Goal: Task Accomplishment & Management: Complete application form

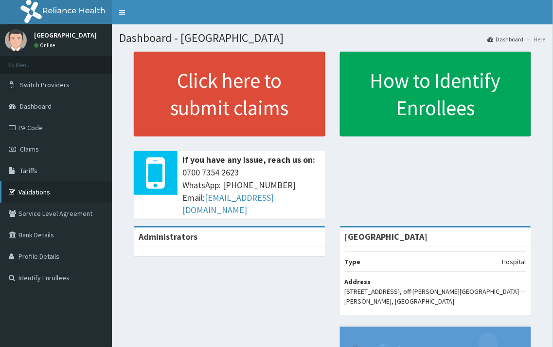
click at [43, 191] on link "Validations" at bounding box center [56, 191] width 112 height 21
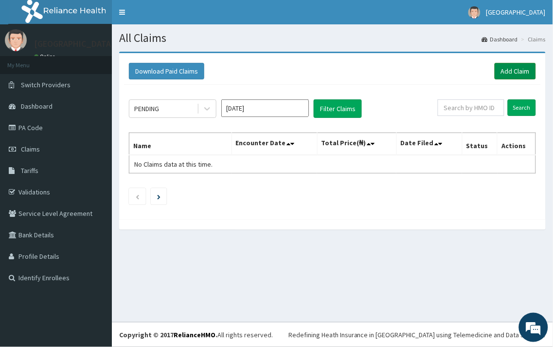
click at [506, 72] on link "Add Claim" at bounding box center [515, 71] width 41 height 17
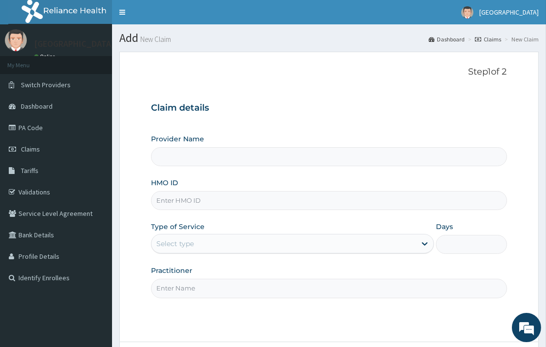
paste input "SLB/10606/B"
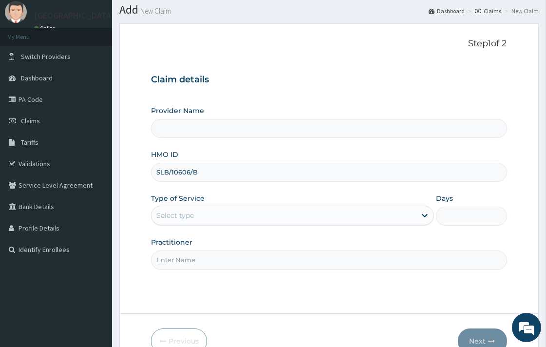
type input "SLB/10606/B"
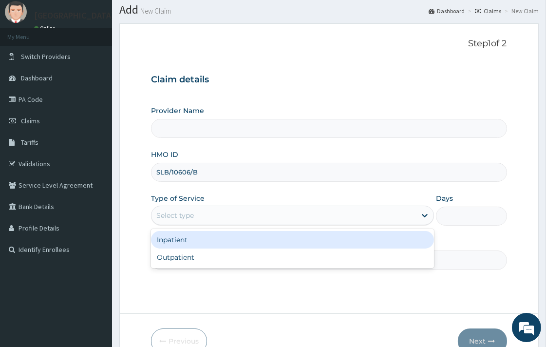
click at [193, 213] on div "Select type" at bounding box center [174, 215] width 37 height 10
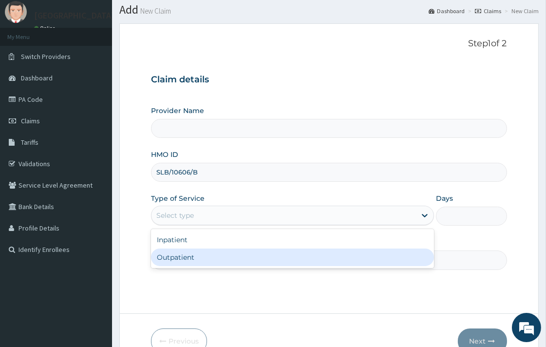
type input "[GEOGRAPHIC_DATA]"
click at [189, 257] on div "Outpatient" at bounding box center [292, 257] width 283 height 18
type input "1"
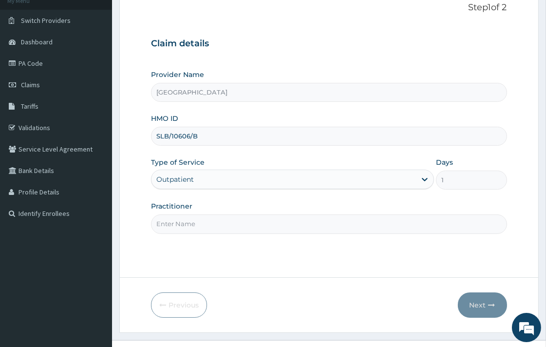
scroll to position [83, 0]
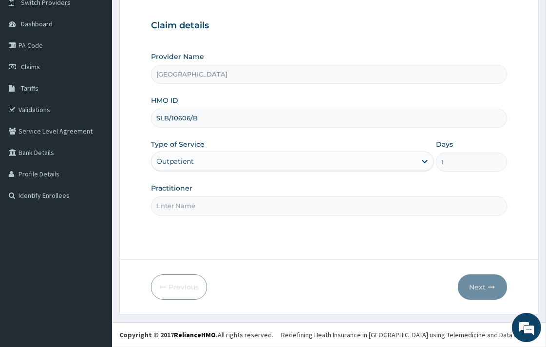
click at [225, 209] on input "Practitioner" at bounding box center [328, 205] width 355 height 19
type input "DR. KOLAWOLE"
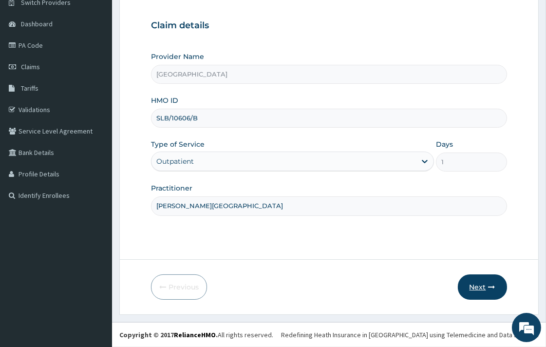
click at [474, 284] on button "Next" at bounding box center [482, 286] width 49 height 25
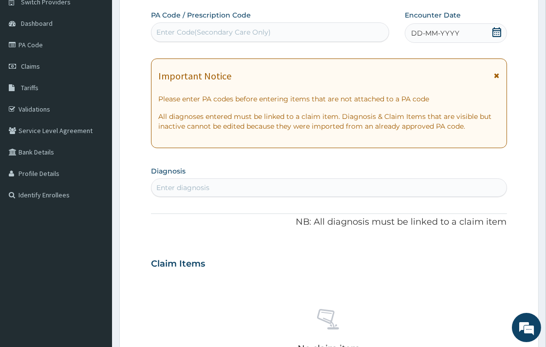
click at [254, 190] on div "Enter diagnosis" at bounding box center [328, 188] width 354 height 16
type input "pain"
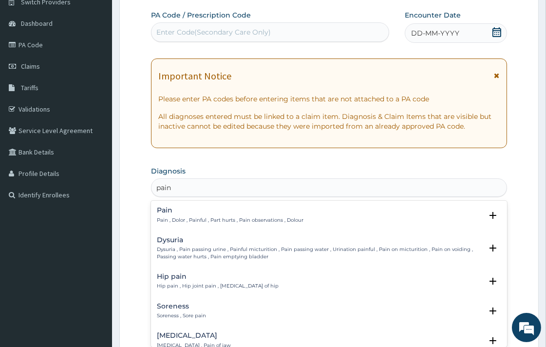
click at [226, 217] on p "Pain , Dolor , Painful , Part hurts , Pain observations , Dolour" at bounding box center [230, 220] width 147 height 7
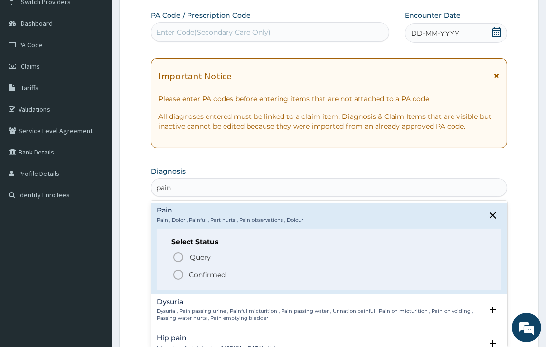
click at [179, 274] on icon "status option filled" at bounding box center [178, 275] width 12 height 12
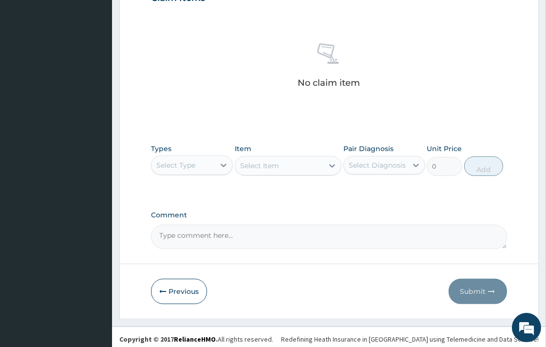
scroll to position [355, 0]
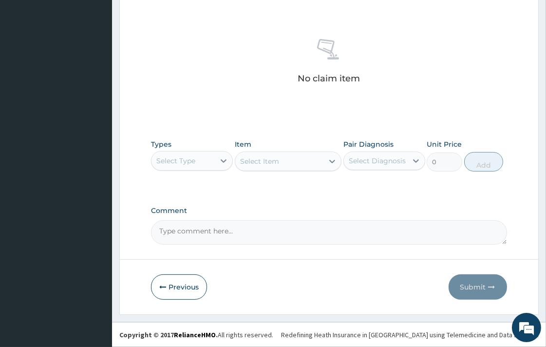
click at [192, 162] on div "Select Type" at bounding box center [175, 161] width 39 height 10
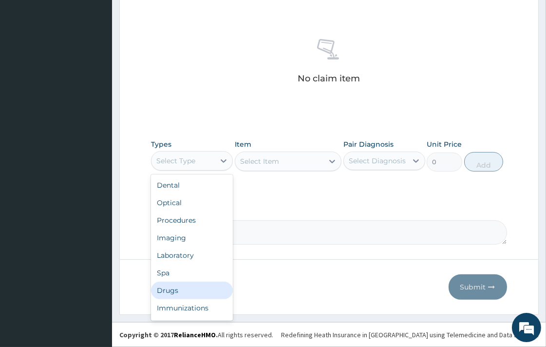
drag, startPoint x: 171, startPoint y: 290, endPoint x: 173, endPoint y: 284, distance: 6.2
click at [172, 290] on div "Drugs" at bounding box center [192, 290] width 82 height 18
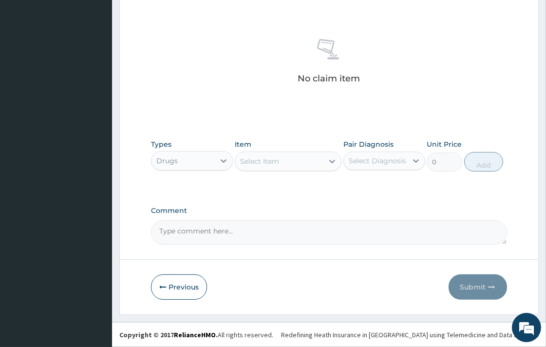
click at [261, 162] on div "Select Item" at bounding box center [259, 161] width 39 height 10
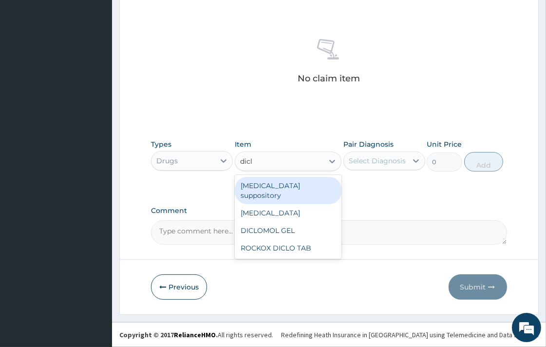
type input "diclo"
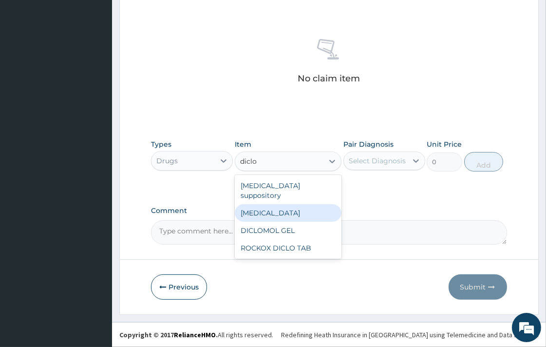
click at [287, 204] on div "Diclofenac" at bounding box center [288, 213] width 107 height 18
type input "591.25"
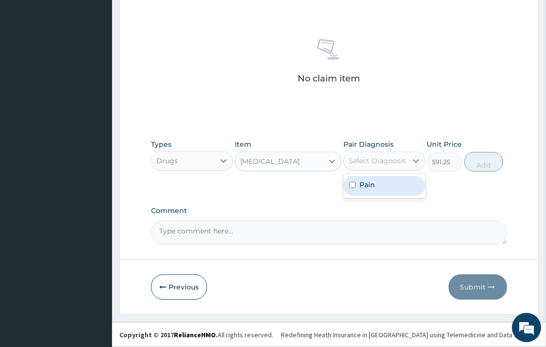
click at [360, 157] on div "Select Diagnosis" at bounding box center [376, 161] width 57 height 10
click at [351, 185] on input "checkbox" at bounding box center [352, 185] width 6 height 6
checkbox input "true"
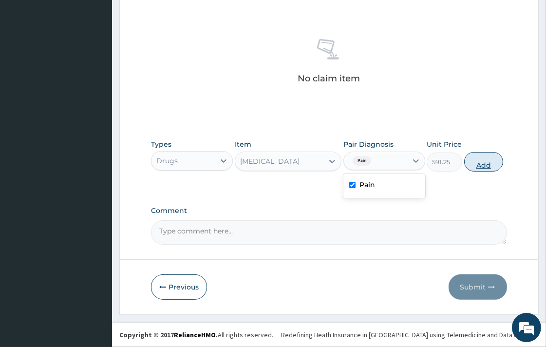
click at [476, 163] on button "Add" at bounding box center [483, 161] width 39 height 19
type input "0"
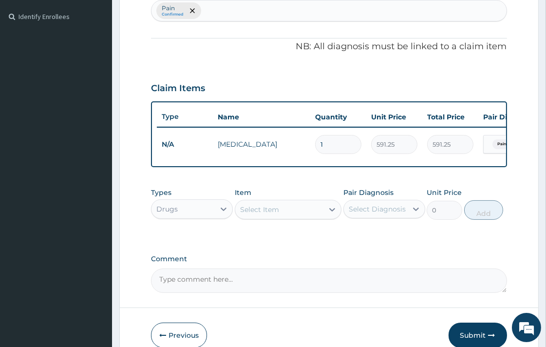
scroll to position [262, 0]
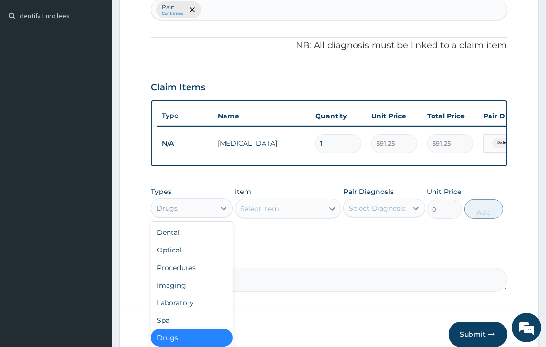
click at [201, 211] on div "Drugs" at bounding box center [182, 208] width 63 height 16
click at [190, 276] on div "Procedures" at bounding box center [192, 267] width 82 height 18
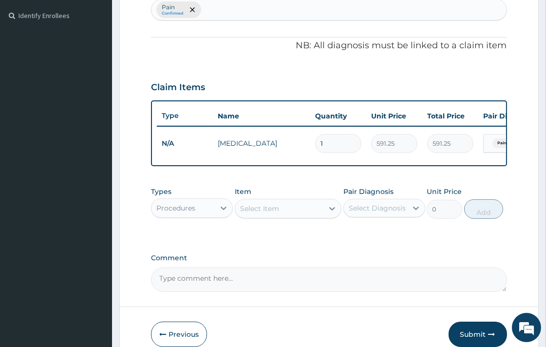
click at [256, 213] on div "Select Item" at bounding box center [259, 208] width 39 height 10
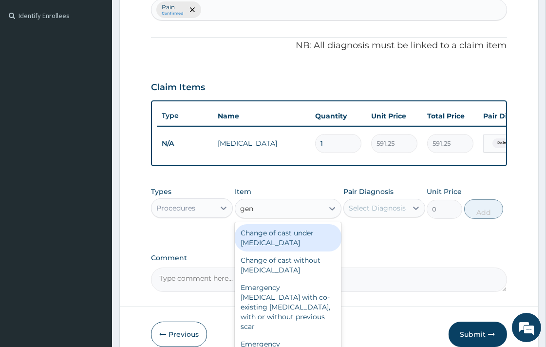
type input "gene"
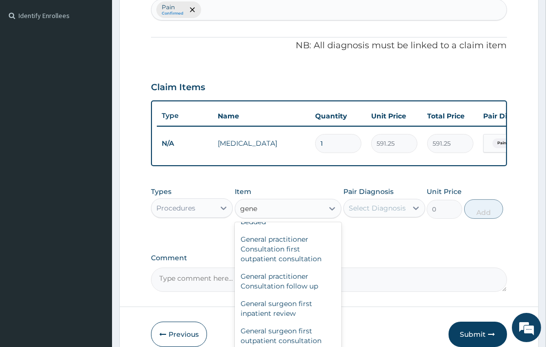
scroll to position [108, 0]
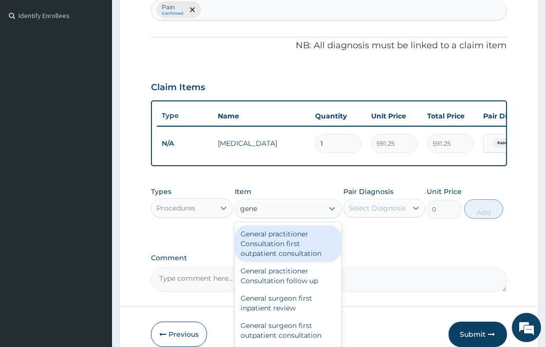
click at [291, 244] on div "General practitioner Consultation first outpatient consultation" at bounding box center [288, 243] width 107 height 37
type input "3547.5"
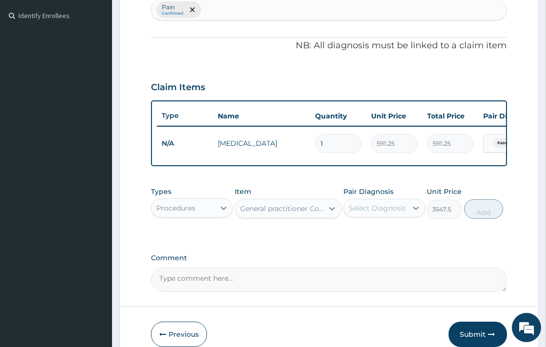
click at [361, 213] on div "Select Diagnosis" at bounding box center [376, 208] width 57 height 10
click at [351, 235] on input "checkbox" at bounding box center [352, 232] width 6 height 6
checkbox input "true"
click at [473, 219] on button "Add" at bounding box center [483, 208] width 39 height 19
type input "0"
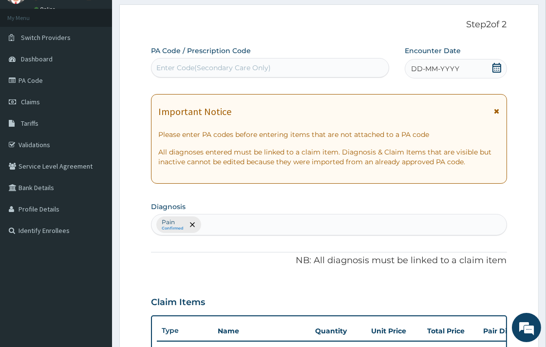
scroll to position [0, 0]
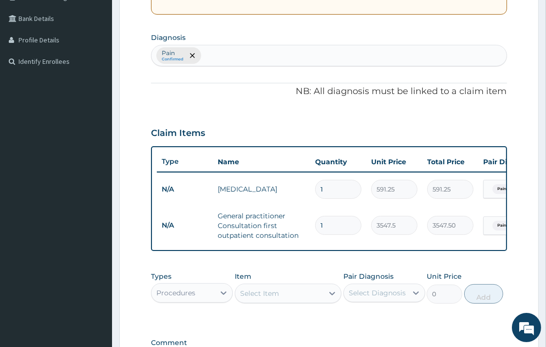
type input "1"
type input "3547.50"
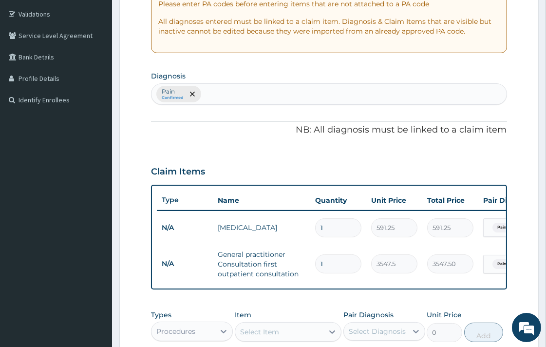
scroll to position [355, 0]
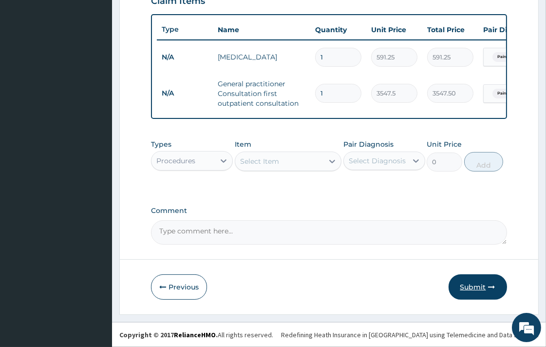
click at [484, 285] on button "Submit" at bounding box center [477, 286] width 58 height 25
click at [470, 287] on button "Submit" at bounding box center [477, 286] width 58 height 25
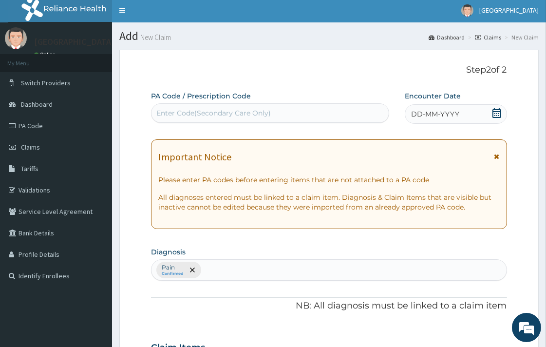
scroll to position [0, 0]
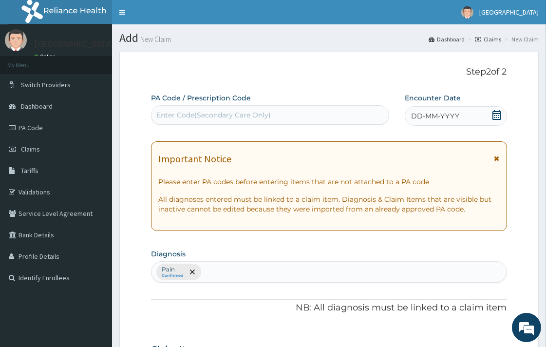
click at [492, 114] on icon at bounding box center [496, 115] width 9 height 10
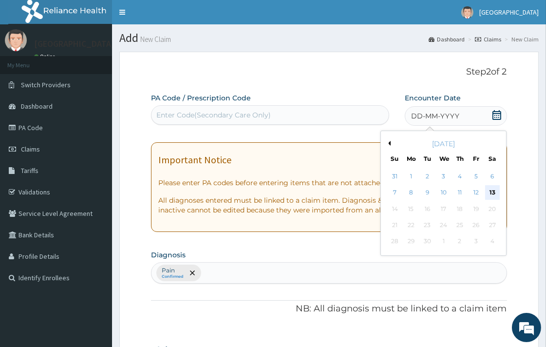
click at [491, 195] on div "13" at bounding box center [492, 192] width 15 height 15
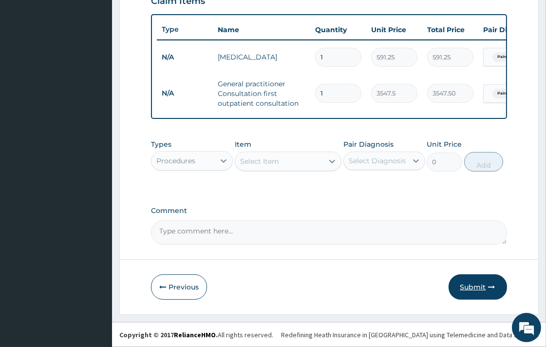
click at [475, 287] on button "Submit" at bounding box center [477, 286] width 58 height 25
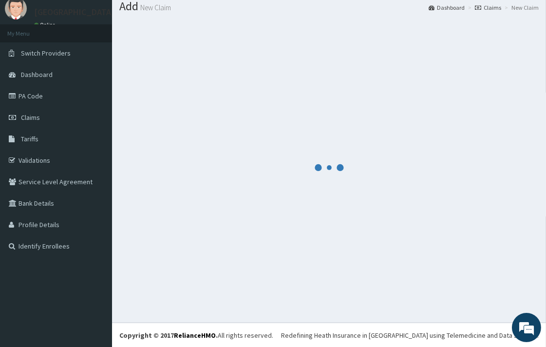
scroll to position [355, 0]
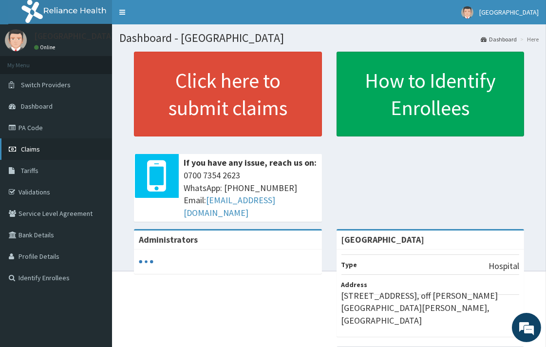
click at [47, 145] on link "Claims" at bounding box center [56, 148] width 112 height 21
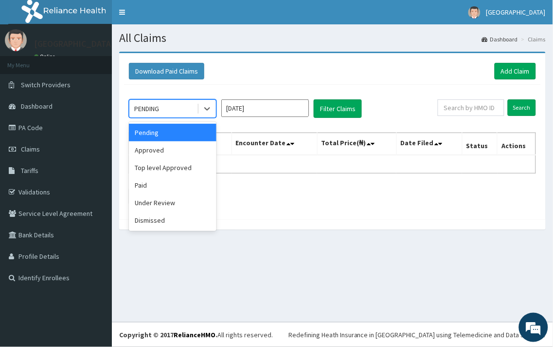
click at [158, 109] on div "PENDING" at bounding box center [146, 109] width 25 height 10
click at [157, 152] on div "Approved" at bounding box center [173, 150] width 88 height 18
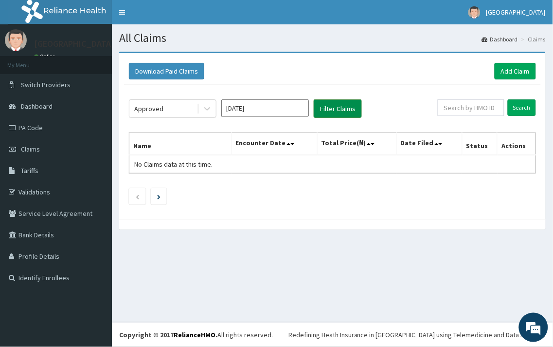
click at [344, 110] on button "Filter Claims" at bounding box center [338, 108] width 48 height 18
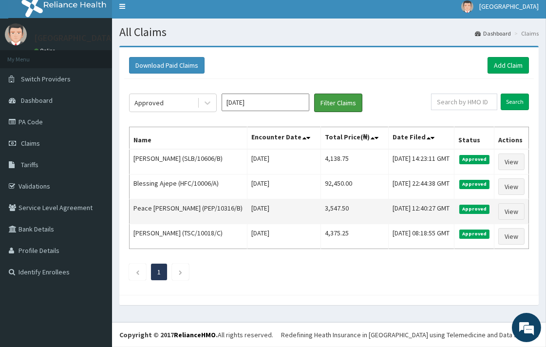
scroll to position [27, 0]
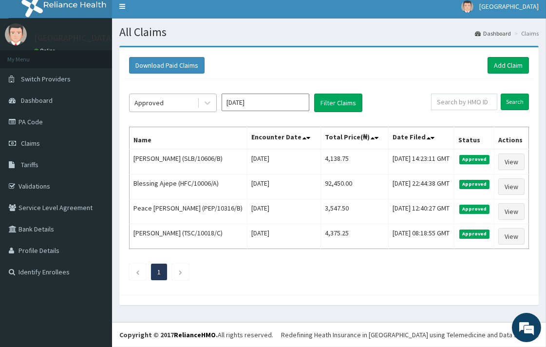
click at [170, 95] on div "Approved" at bounding box center [163, 103] width 68 height 16
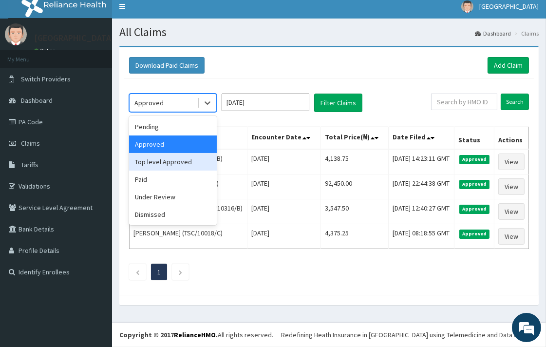
click at [157, 153] on div "Top level Approved" at bounding box center [173, 162] width 88 height 18
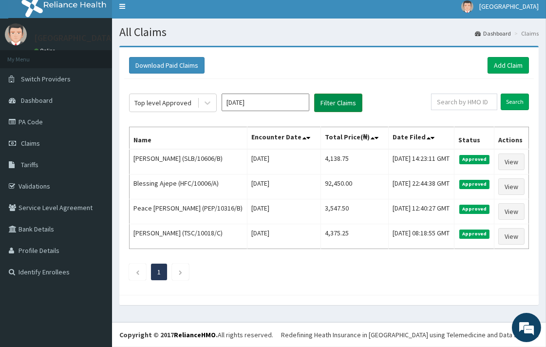
click at [338, 93] on button "Filter Claims" at bounding box center [338, 102] width 48 height 18
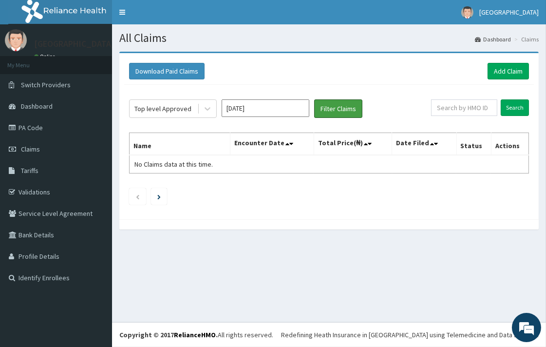
scroll to position [0, 0]
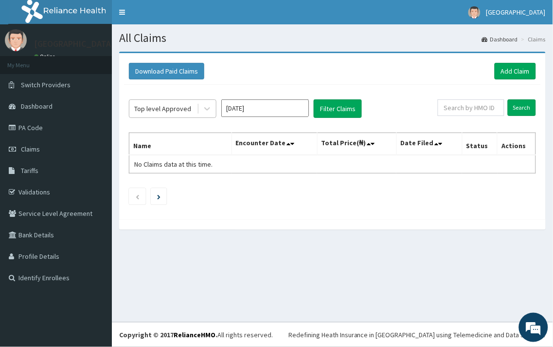
click at [166, 112] on div "Top level Approved" at bounding box center [162, 109] width 57 height 10
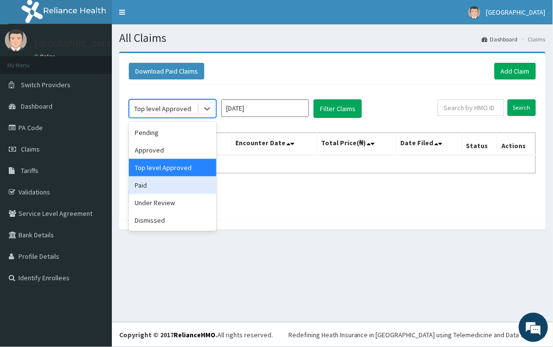
click at [169, 186] on div "Paid" at bounding box center [173, 185] width 88 height 18
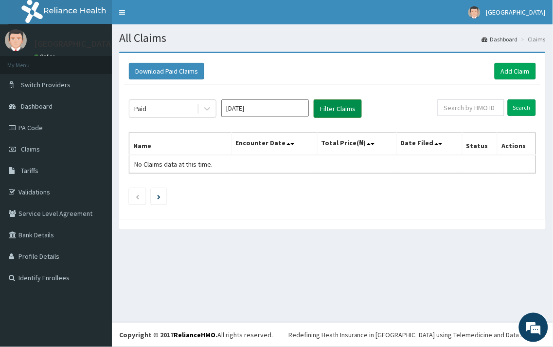
click at [339, 110] on button "Filter Claims" at bounding box center [338, 108] width 48 height 18
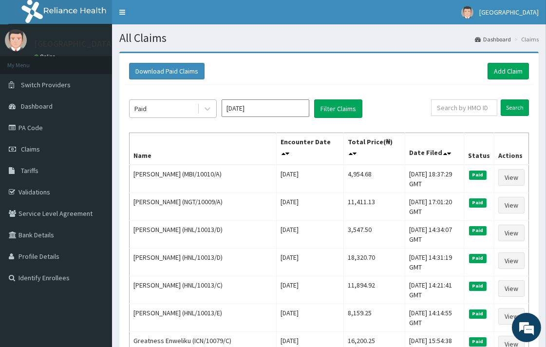
click at [177, 111] on div "Paid" at bounding box center [163, 109] width 68 height 16
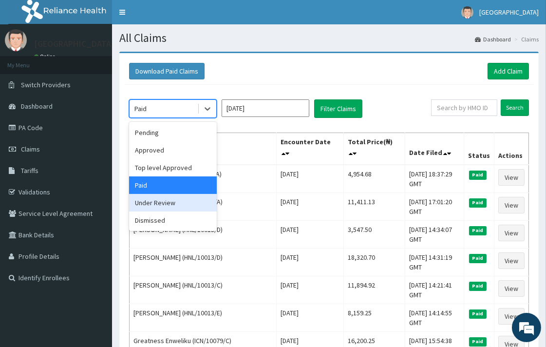
click at [172, 201] on div "Under Review" at bounding box center [173, 203] width 88 height 18
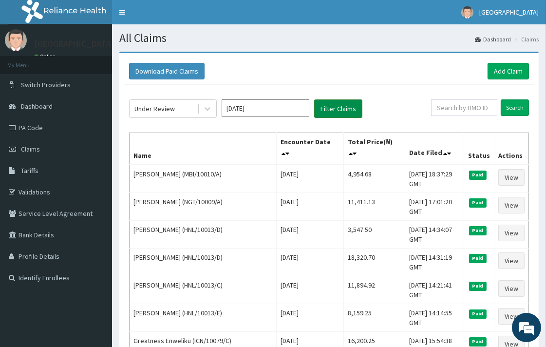
click at [337, 109] on button "Filter Claims" at bounding box center [338, 108] width 48 height 18
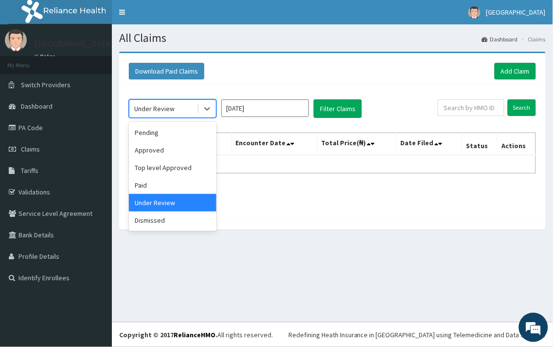
click at [168, 105] on div "Under Review" at bounding box center [154, 109] width 40 height 10
click at [182, 214] on div "Dismissed" at bounding box center [173, 220] width 88 height 18
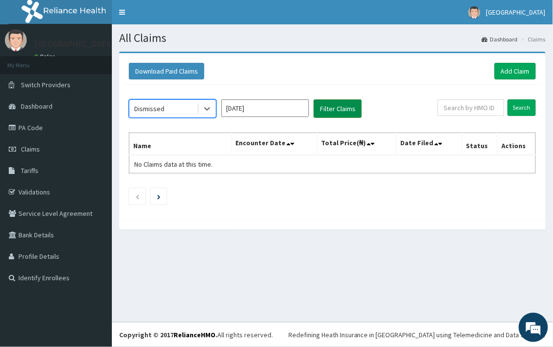
click at [334, 114] on button "Filter Claims" at bounding box center [338, 108] width 48 height 18
